Goal: Obtain resource: Download file/media

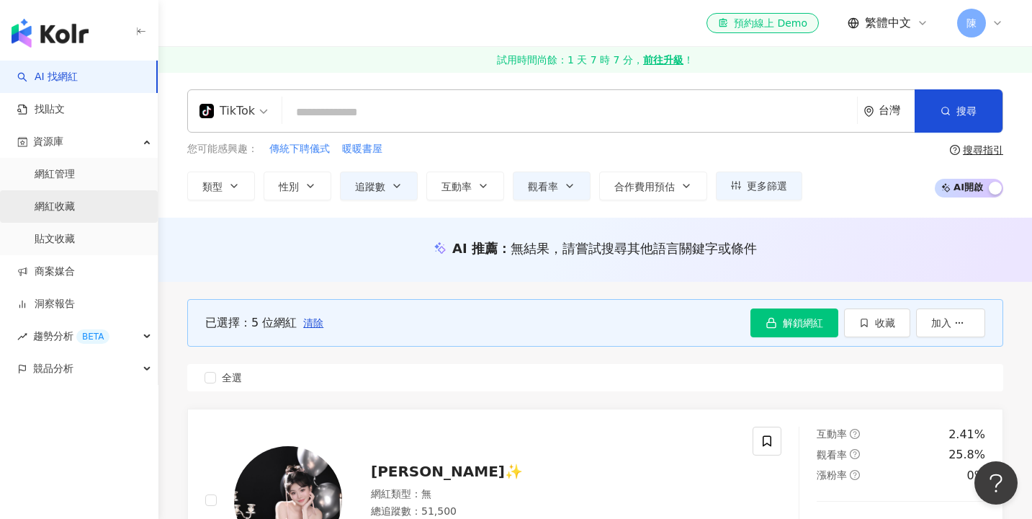
click at [69, 214] on link "網紅收藏" at bounding box center [55, 207] width 40 height 14
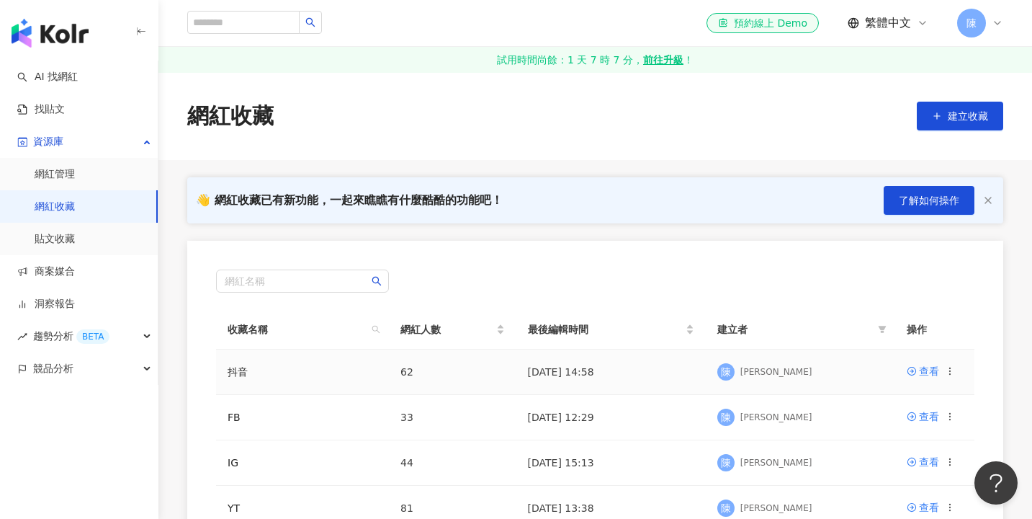
click at [952, 365] on div at bounding box center [950, 371] width 10 height 16
click at [950, 368] on icon at bounding box center [950, 371] width 10 height 10
click at [910, 428] on div "匯出收藏" at bounding box center [913, 429] width 61 height 16
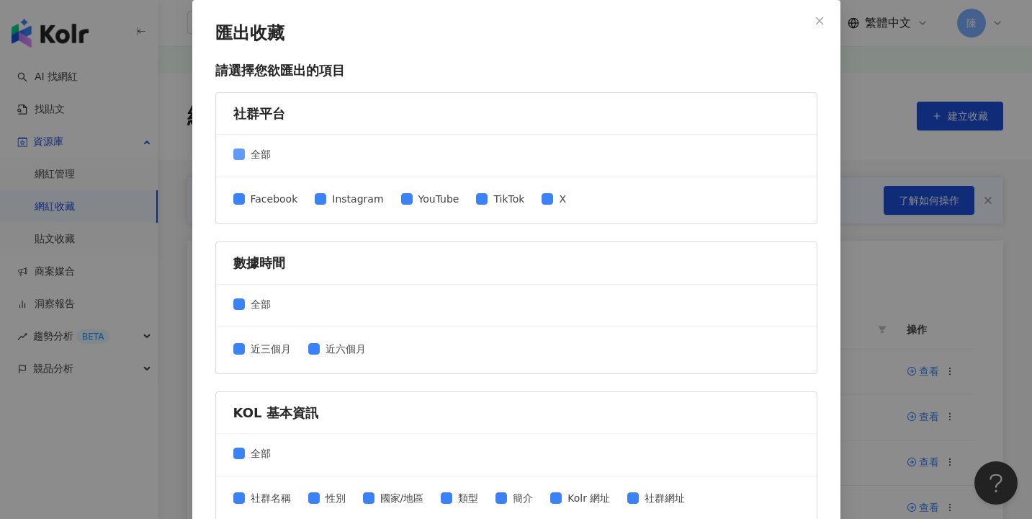
click at [244, 151] on span at bounding box center [239, 154] width 12 height 12
click at [488, 199] on span "TikTok" at bounding box center [509, 199] width 43 height 16
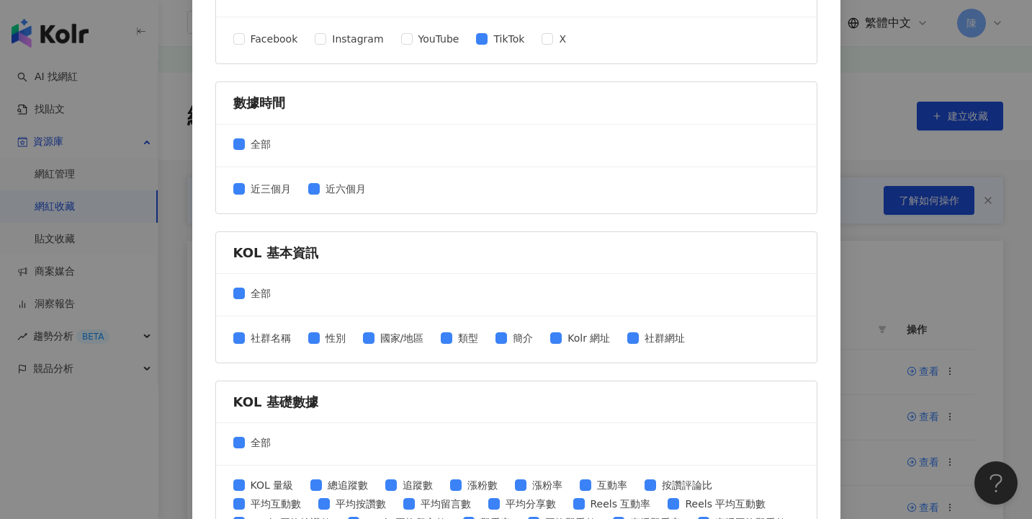
scroll to position [207, 0]
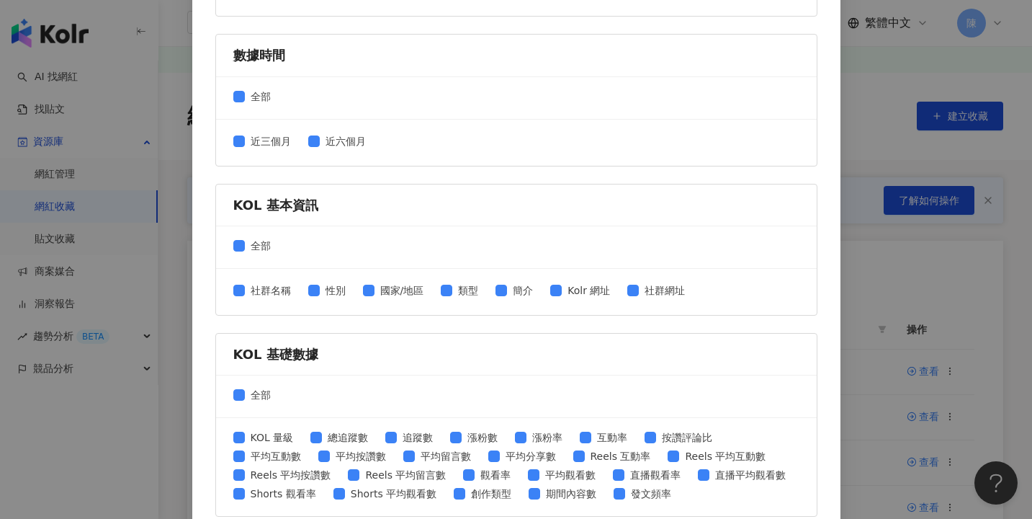
click at [334, 130] on div "近三個月 近六個月" at bounding box center [516, 143] width 601 height 46
click at [326, 150] on div "近三個月 近六個月" at bounding box center [305, 142] width 144 height 19
click at [322, 144] on span "近六個月" at bounding box center [346, 141] width 52 height 16
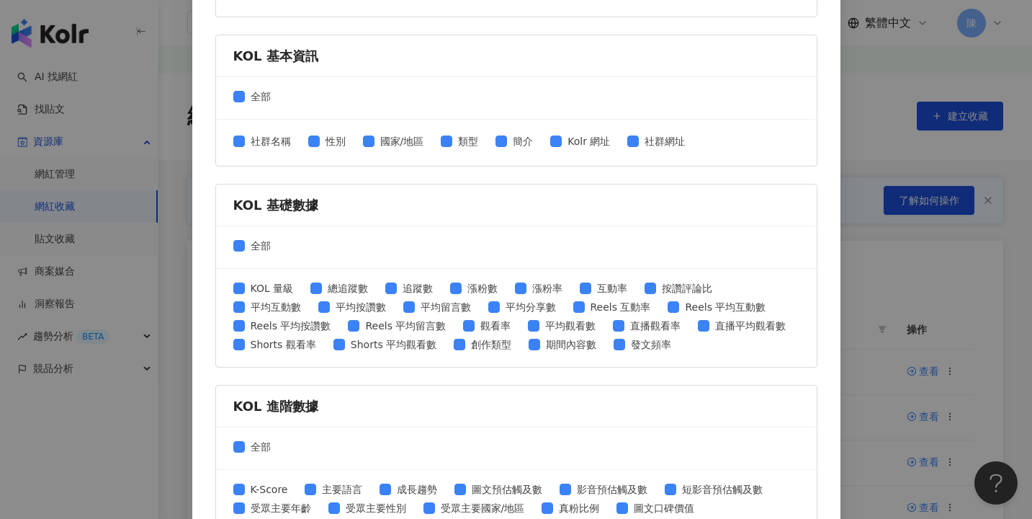
scroll to position [357, 0]
click at [452, 136] on span "類型" at bounding box center [468, 141] width 32 height 16
click at [507, 133] on span "簡介" at bounding box center [523, 141] width 32 height 16
click at [562, 145] on span "Kolr 網址" at bounding box center [589, 141] width 54 height 16
click at [628, 144] on span at bounding box center [633, 141] width 12 height 12
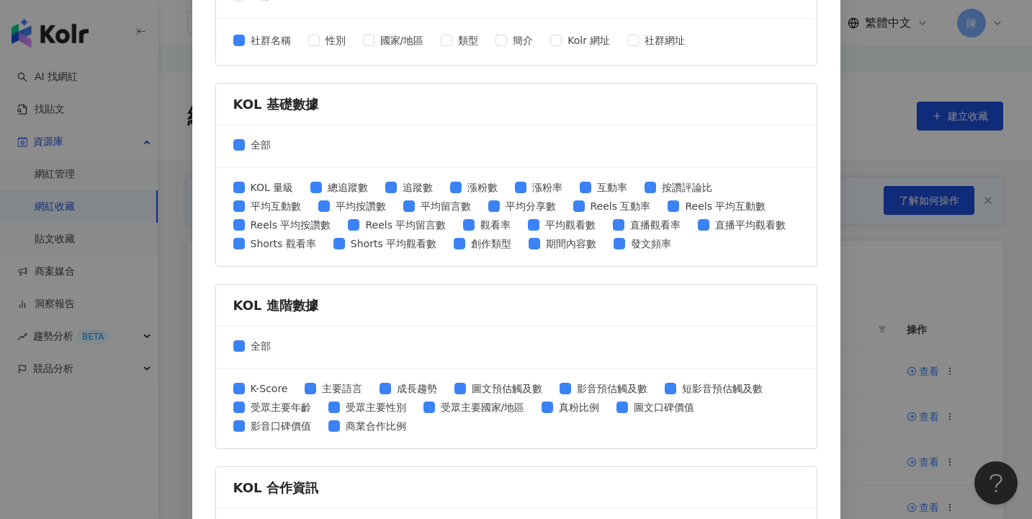
scroll to position [467, 0]
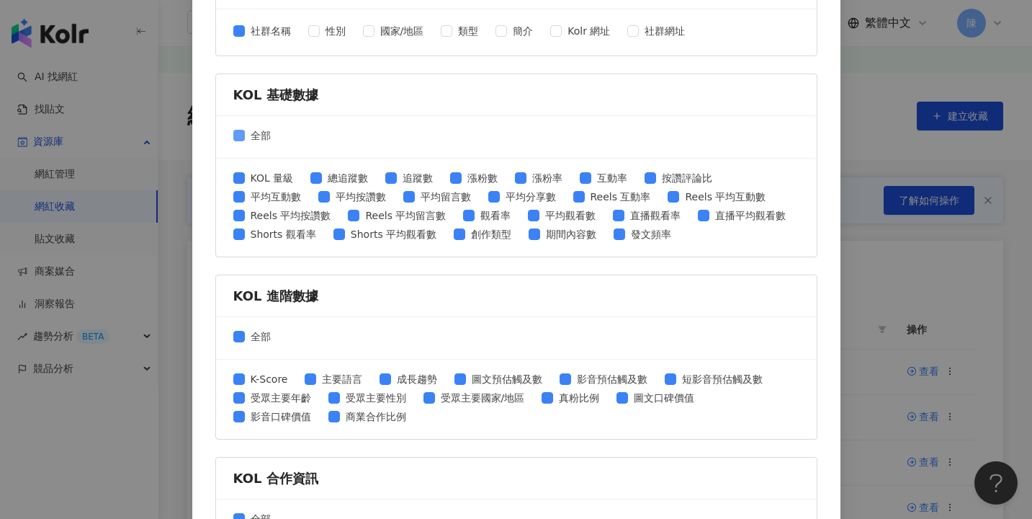
click at [237, 139] on span at bounding box center [239, 136] width 12 height 12
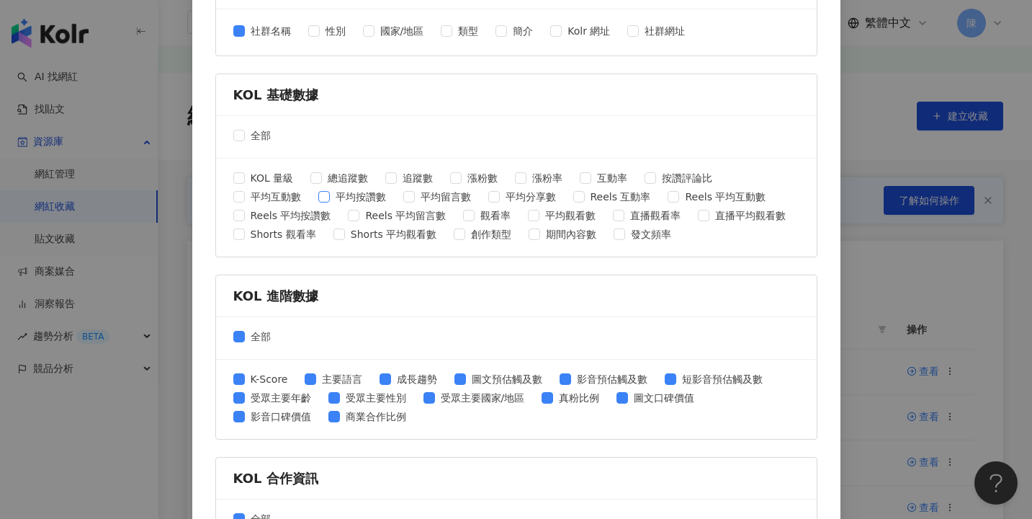
click at [330, 202] on span "平均按讚數" at bounding box center [361, 197] width 62 height 16
click at [415, 198] on span "平均留言數" at bounding box center [446, 197] width 62 height 16
click at [587, 185] on div "KOL 量級 總追蹤數 追蹤數 漲粉數 漲粉率 互動率 按讚評論比 平均互動數 平均按讚數 平均留言數 平均分享數 Reels 互動率 Reels 平均互動數…" at bounding box center [516, 207] width 566 height 75
click at [307, 189] on span "平均互動數" at bounding box center [276, 197] width 62 height 16
click at [540, 215] on span "平均觀看數" at bounding box center [571, 215] width 62 height 16
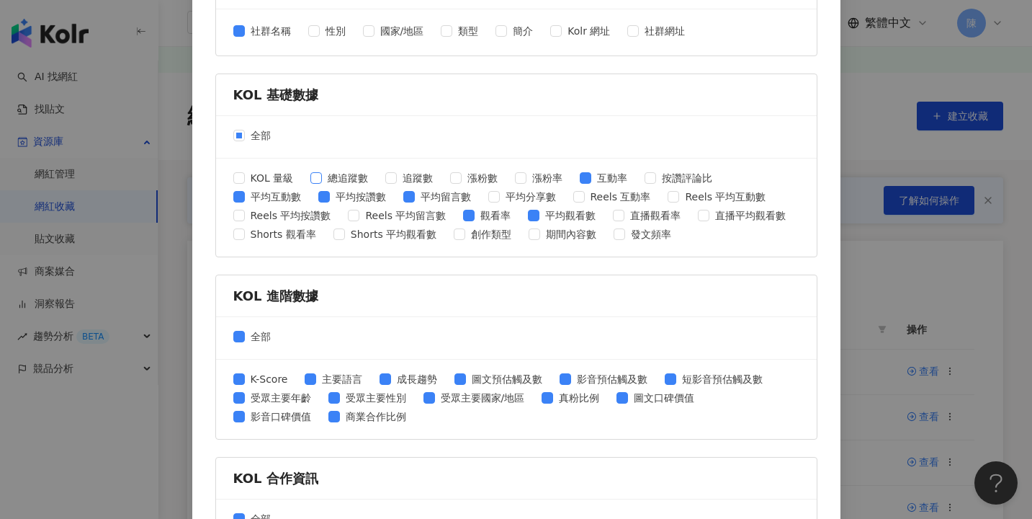
click at [340, 172] on span "總追蹤數" at bounding box center [348, 178] width 52 height 16
click at [261, 182] on span "KOL 量級" at bounding box center [272, 178] width 55 height 16
click at [399, 323] on div "全部" at bounding box center [516, 338] width 601 height 43
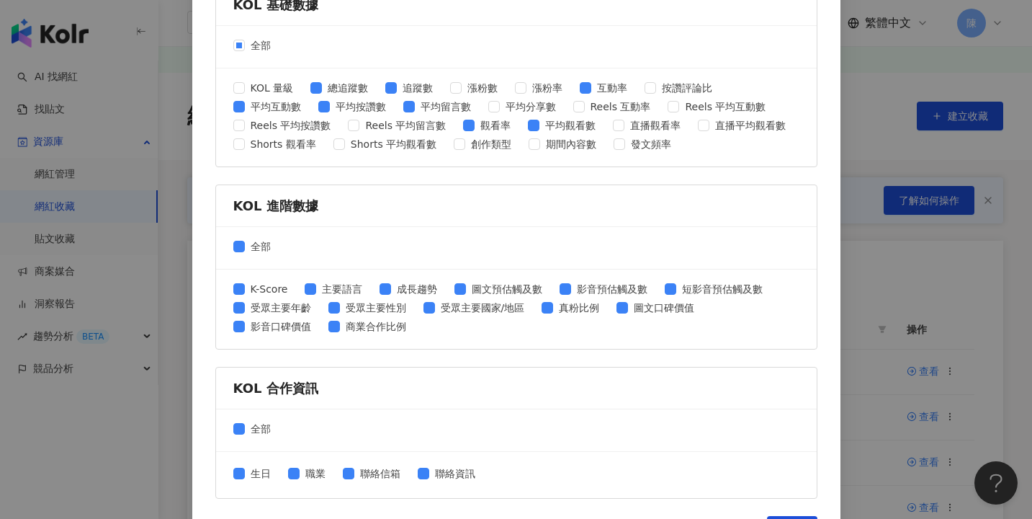
scroll to position [573, 0]
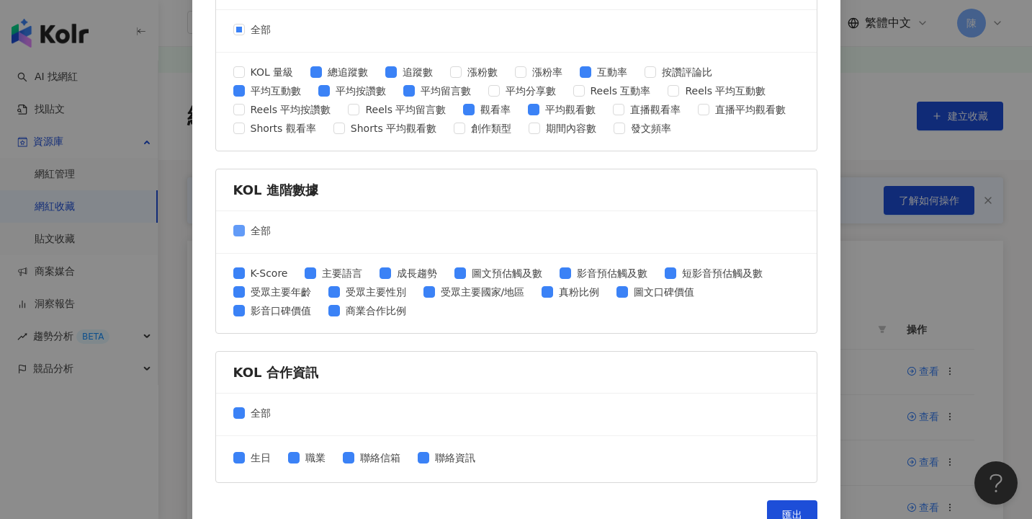
click at [244, 226] on span at bounding box center [239, 231] width 12 height 12
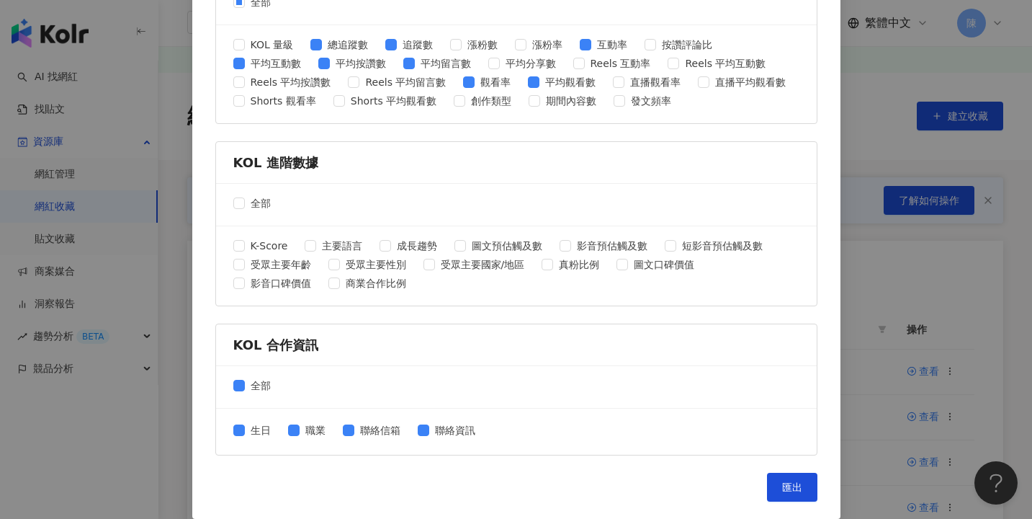
scroll to position [599, 0]
click at [260, 389] on span "全部" at bounding box center [261, 386] width 32 height 16
click at [807, 482] on button "匯出" at bounding box center [792, 487] width 50 height 29
